Goal: Information Seeking & Learning: Learn about a topic

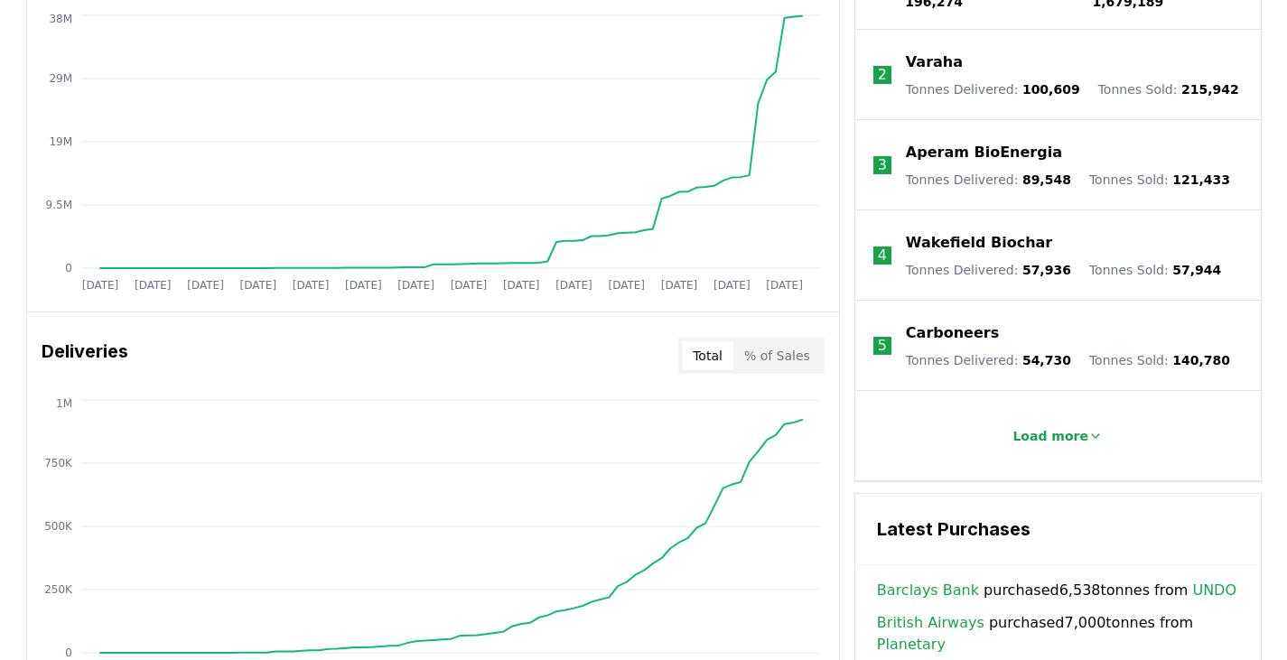
scroll to position [795, 0]
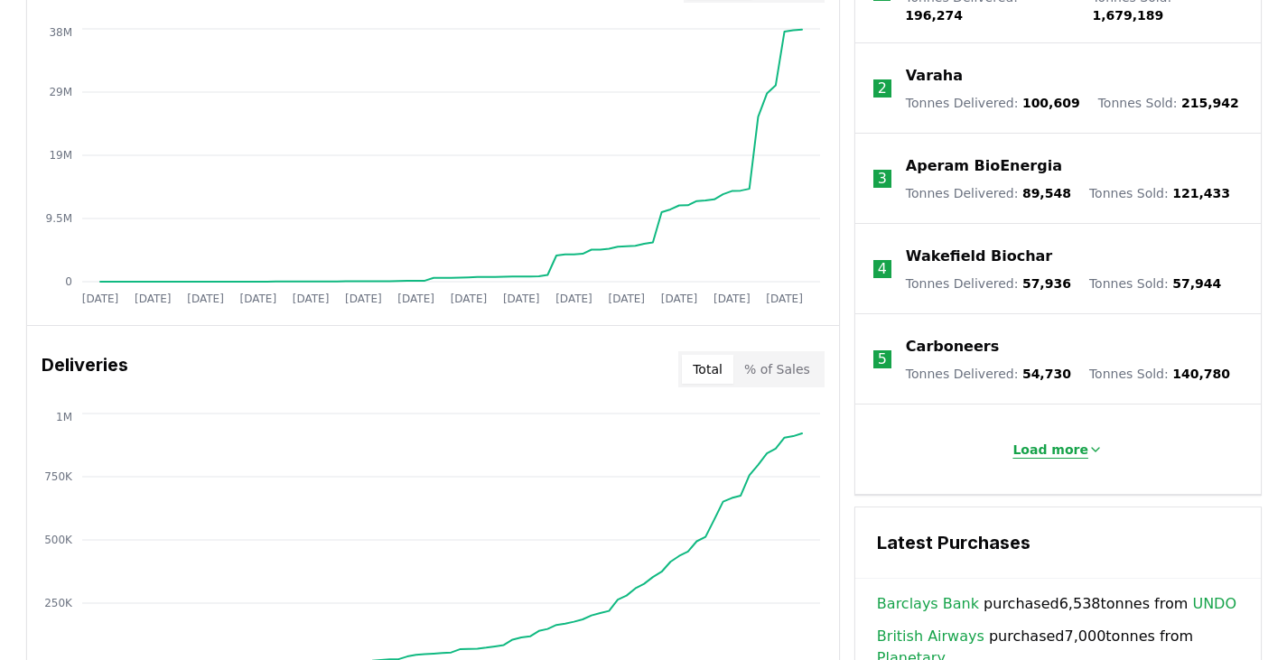
click at [1032, 441] on p "Load more" at bounding box center [1051, 450] width 76 height 18
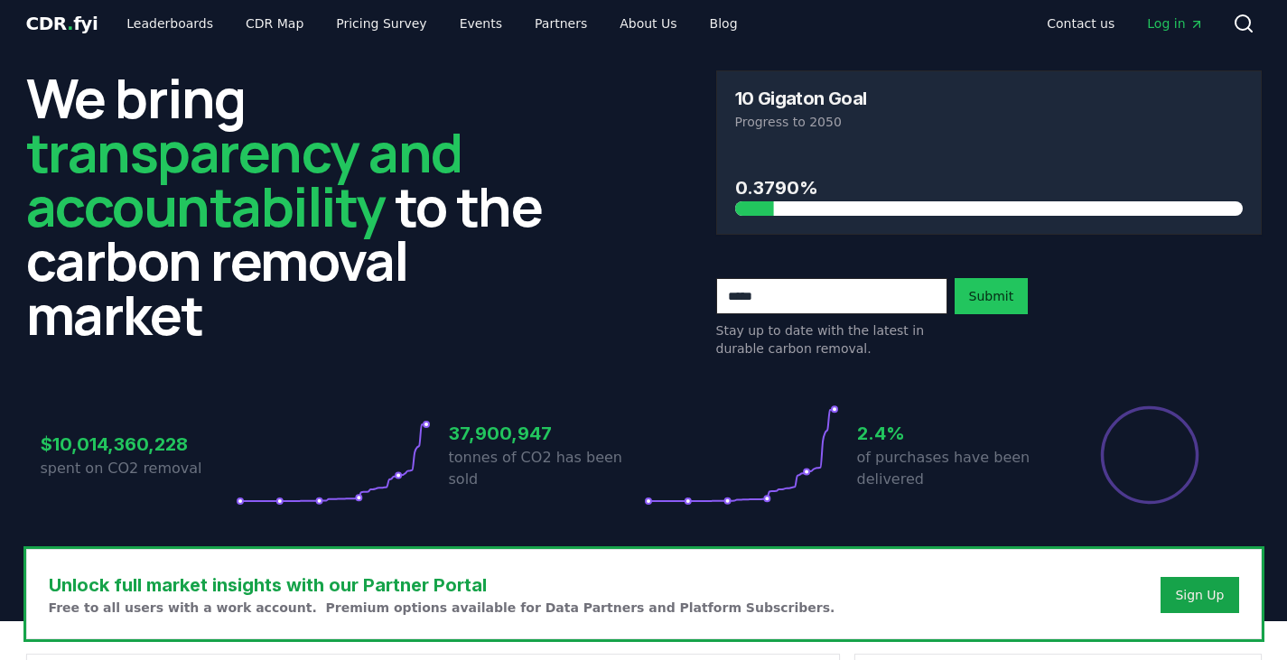
scroll to position [0, 0]
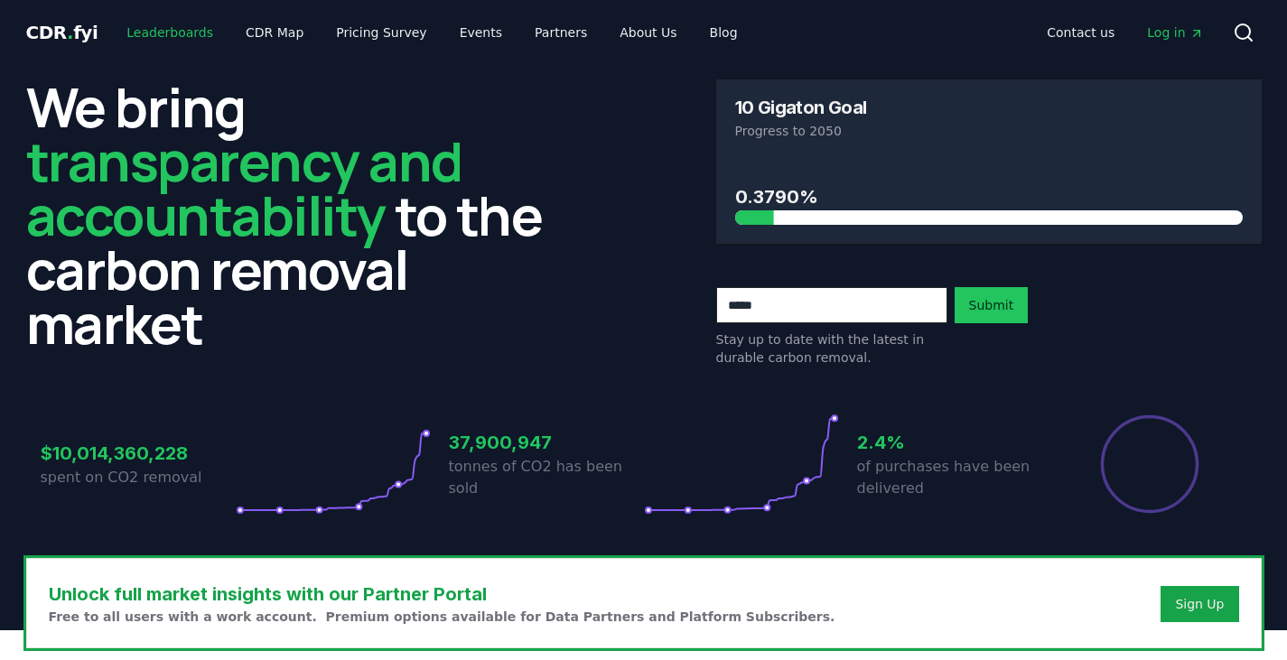
click at [188, 27] on link "Leaderboards" at bounding box center [170, 32] width 116 height 33
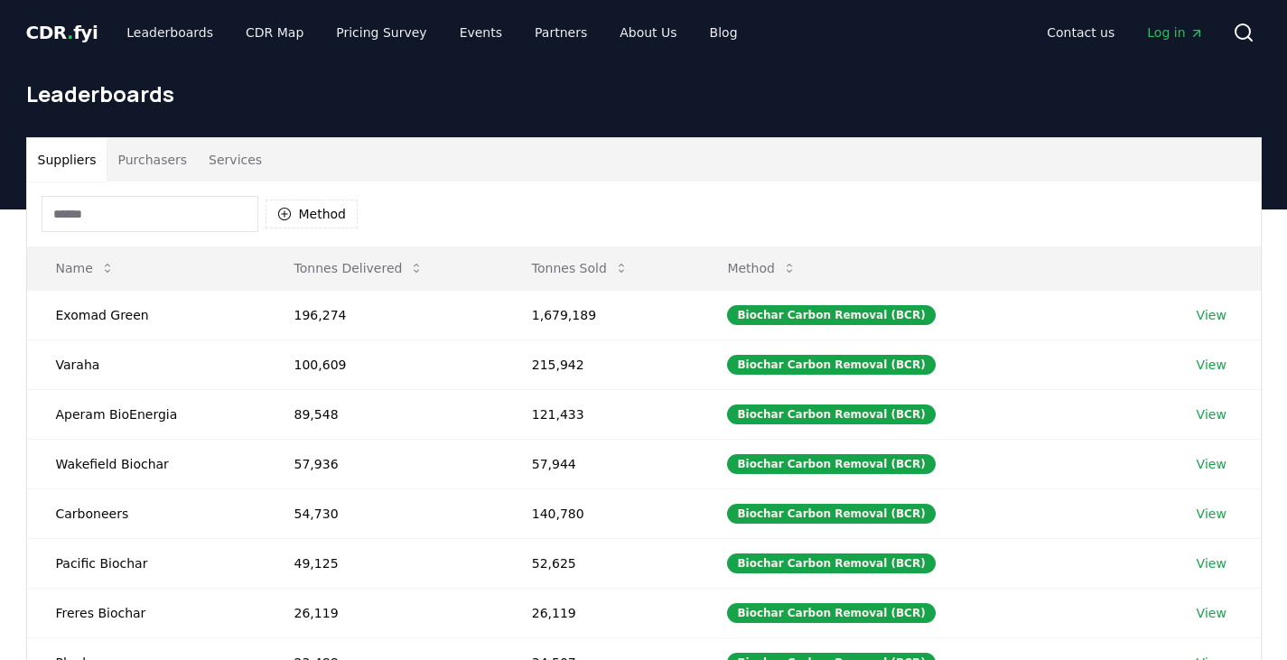
click at [199, 201] on input at bounding box center [150, 214] width 217 height 36
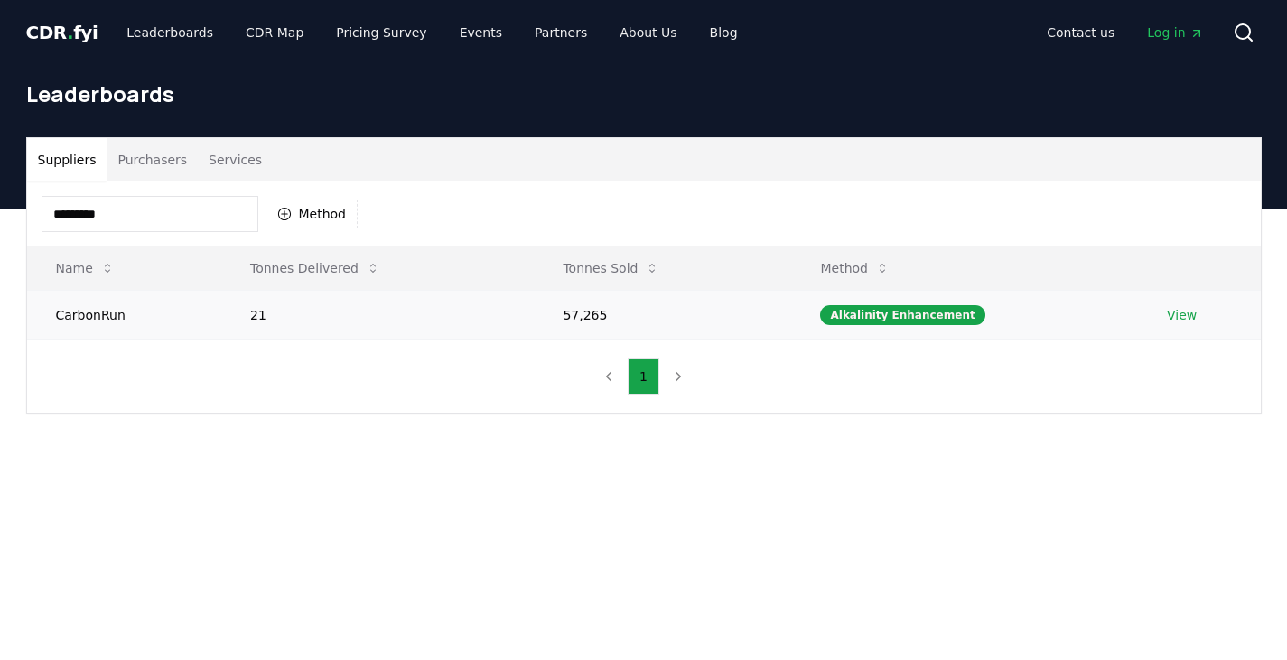
type input "*********"
click at [1182, 310] on link "View" at bounding box center [1182, 315] width 30 height 18
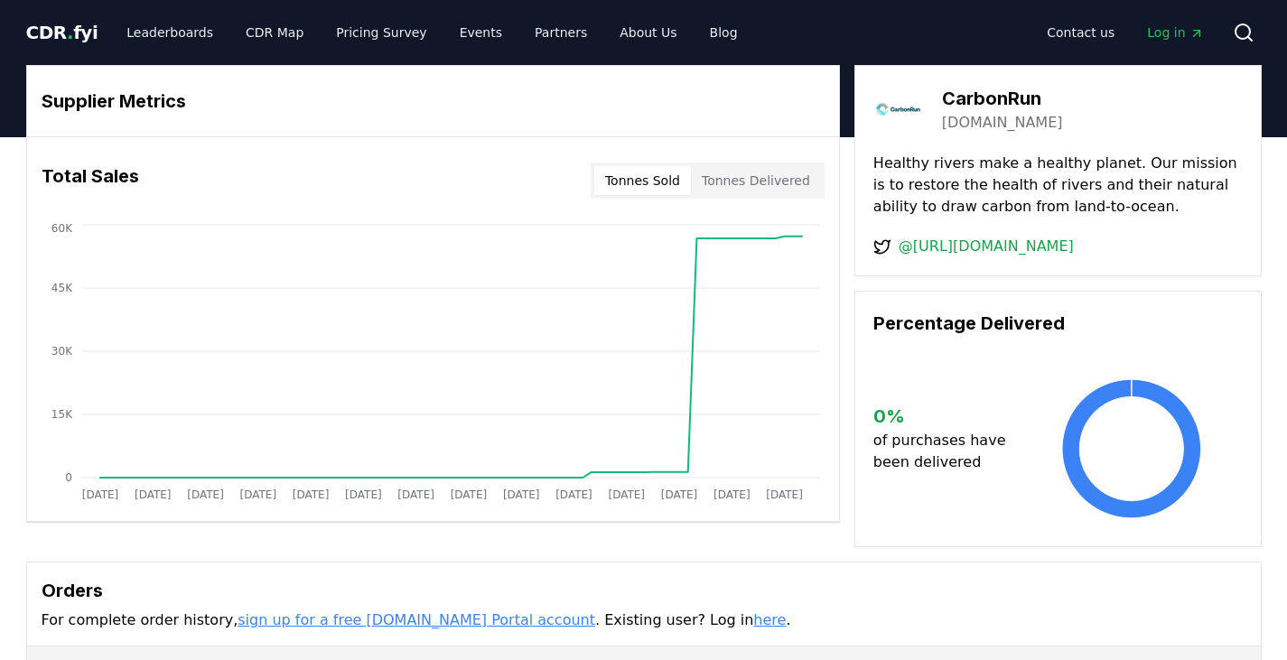
click at [745, 185] on button "Tonnes Delivered" at bounding box center [756, 180] width 130 height 29
click at [659, 184] on button "Tonnes Sold" at bounding box center [642, 180] width 97 height 29
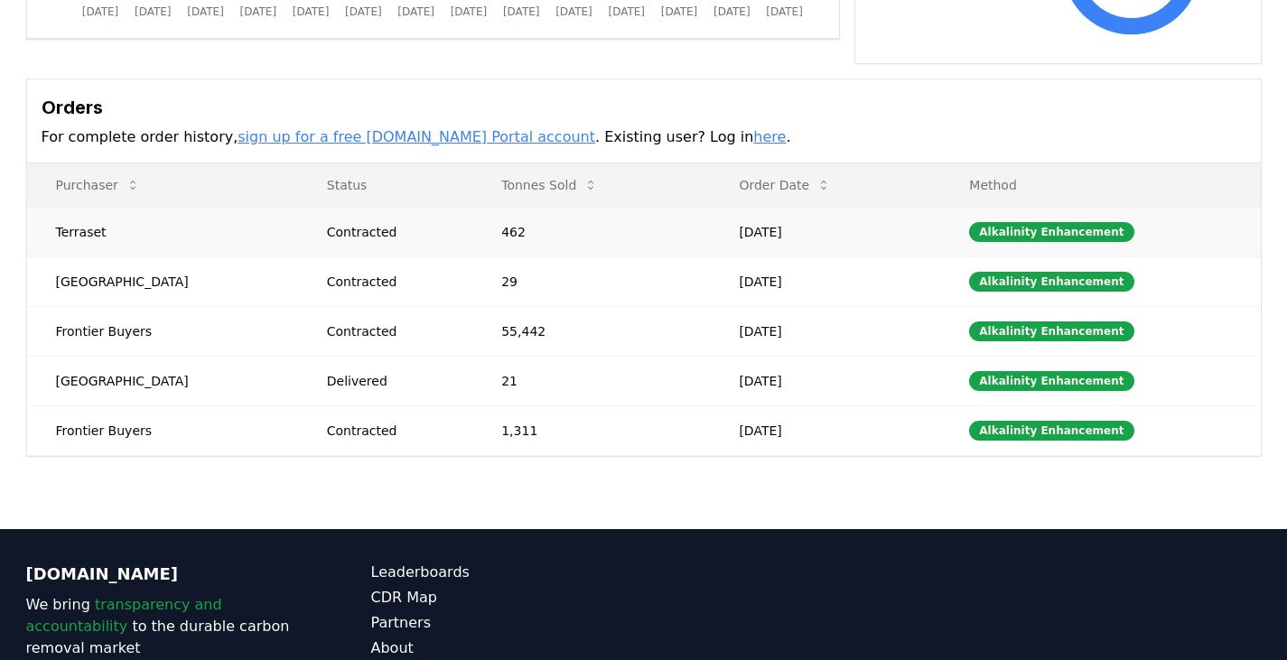
scroll to position [488, 0]
